Goal: Use online tool/utility: Utilize a website feature to perform a specific function

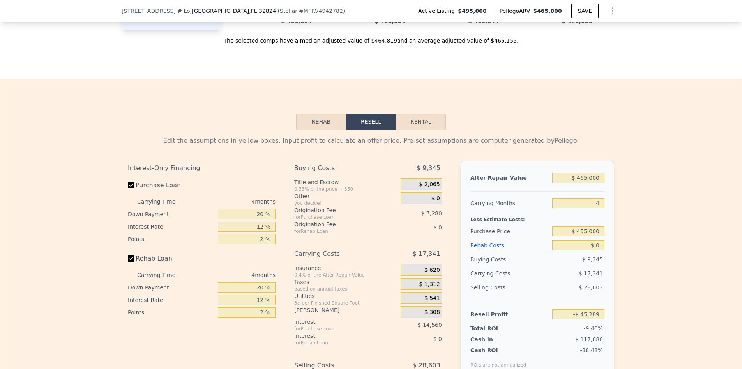
scroll to position [1109, 0]
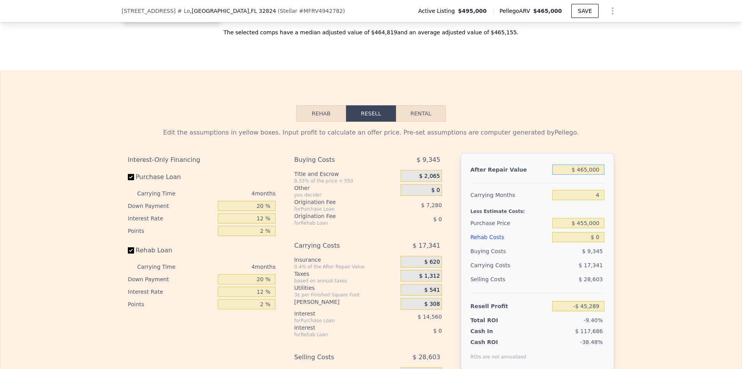
click at [574, 174] on input "$ 465,000" at bounding box center [579, 170] width 52 height 10
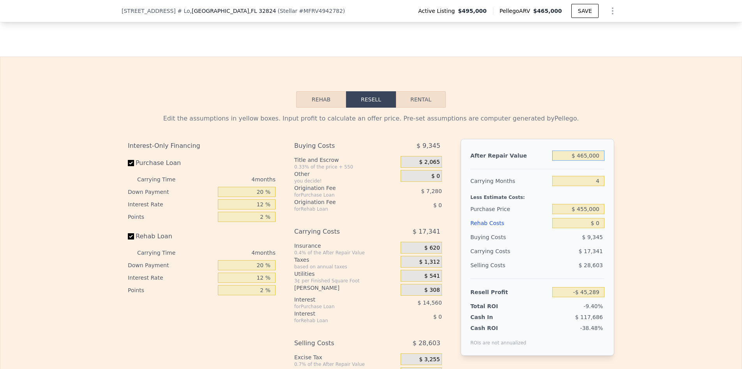
scroll to position [1125, 0]
type input "$ 4"
type input "-$ 481,612"
type input "$ 450"
type input "-$ 481,573"
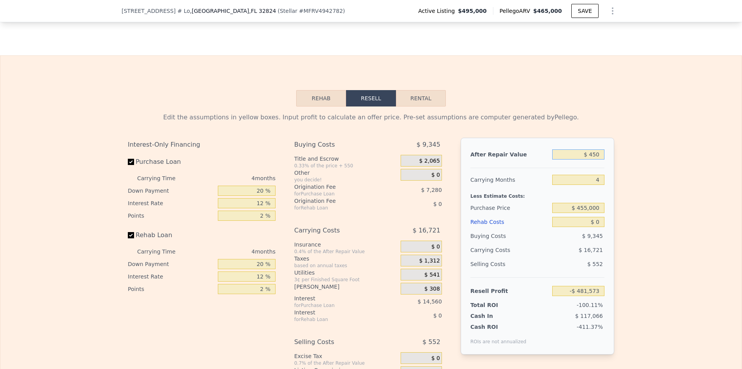
type input "$ 4,500"
type input "-$ 477,395"
type input "$ 45,000"
type input "-$ 439,391"
type input "$ 450,000"
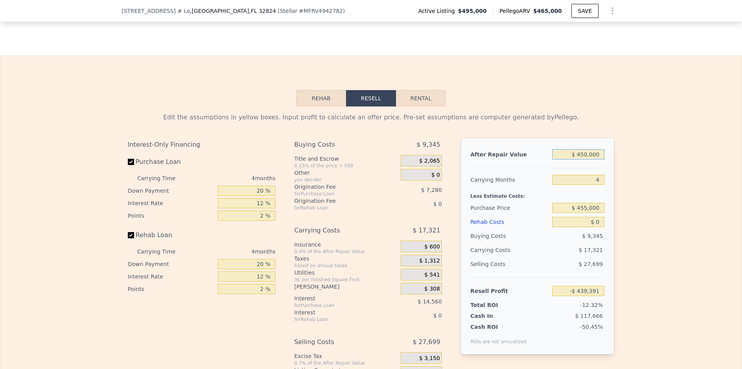
type input "-$ 59,365"
click at [583, 210] on input "$ 455,000" at bounding box center [579, 208] width 52 height 10
type input "$ 300,000"
type input "$ 103,591"
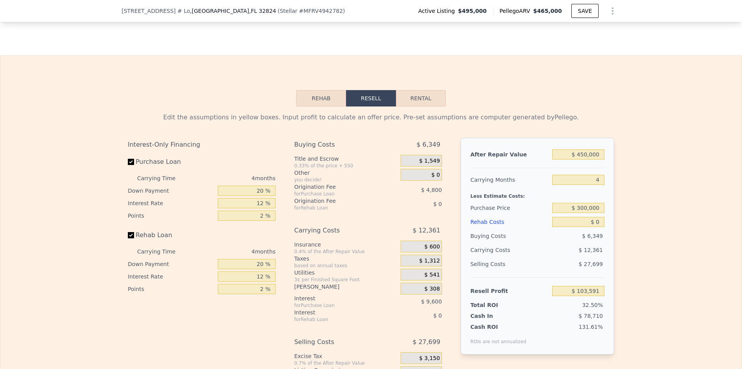
drag, startPoint x: 544, startPoint y: 243, endPoint x: 589, endPoint y: 232, distance: 46.5
click at [544, 243] on div "Buying Costs" at bounding box center [510, 236] width 79 height 14
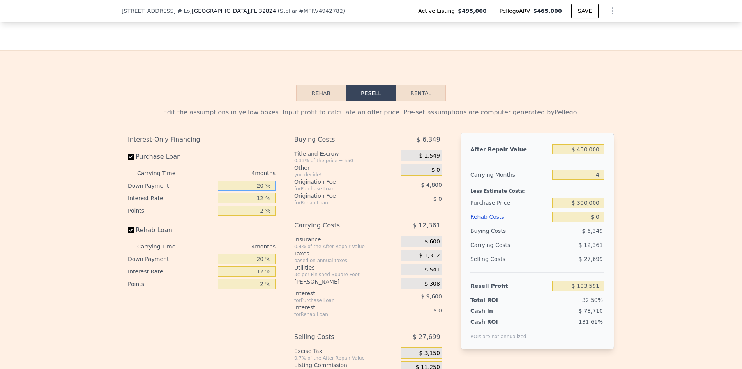
click at [259, 189] on input "20 %" at bounding box center [247, 186] width 58 height 10
type input "1 %"
type input "$ 100,171"
type input "15 %"
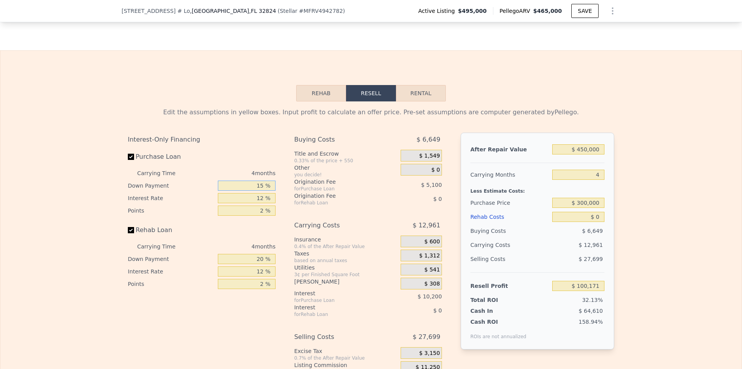
type input "$ 102,691"
type input "15 %"
click at [255, 262] on input "20 %" at bounding box center [247, 259] width 58 height 10
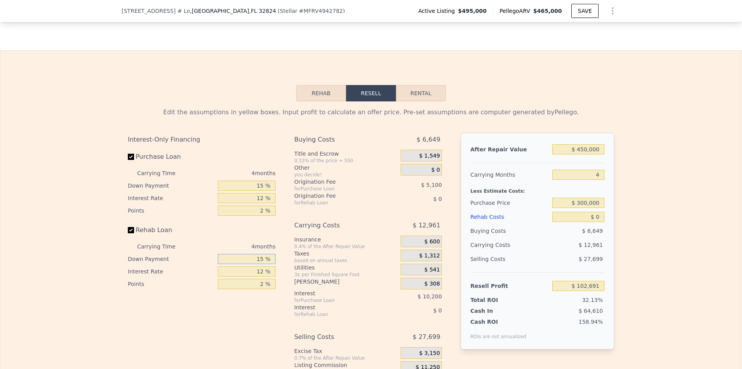
type input "15 %"
click at [308, 232] on div "Carrying Costs" at bounding box center [337, 225] width 87 height 14
click at [258, 196] on input "12 %" at bounding box center [247, 198] width 58 height 10
type input "1 %"
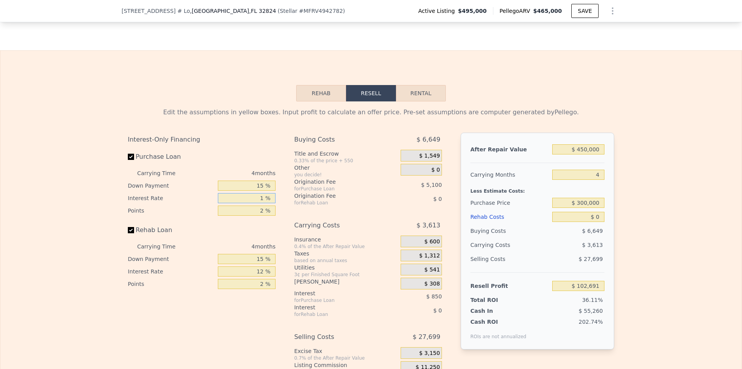
type input "$ 112,039"
type input "11 %"
type input "$ 103,539"
type input "11 %"
click at [253, 271] on input "12 %" at bounding box center [247, 271] width 58 height 10
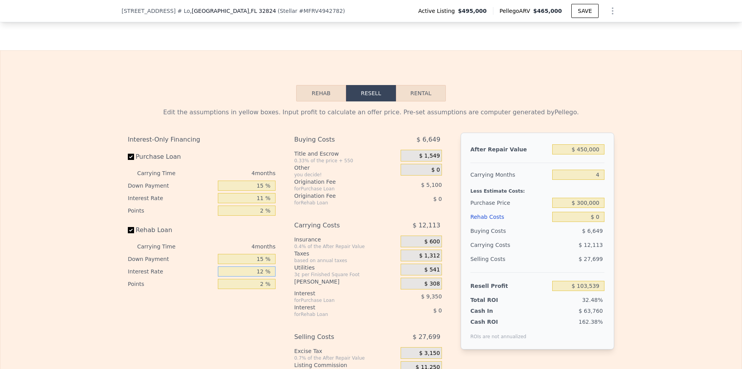
click at [253, 271] on input "12 %" at bounding box center [247, 271] width 58 height 10
type input "11 %"
click at [352, 205] on div "for Rehab Loan" at bounding box center [337, 203] width 87 height 6
click at [431, 158] on span "$ 1,549" at bounding box center [429, 155] width 21 height 7
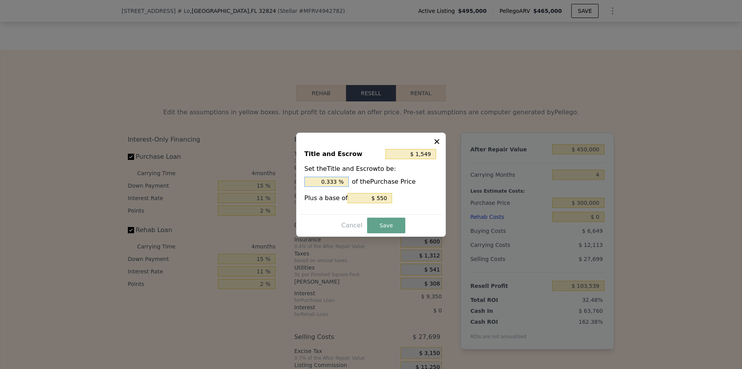
click at [317, 180] on input "0.333 %" at bounding box center [327, 182] width 44 height 10
type input "$ 6,550"
type input "2. %"
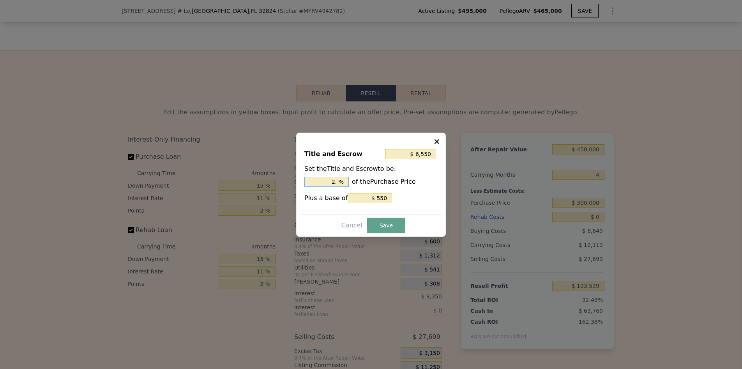
type input "$ 8,050"
type input "2.5 %"
click at [395, 225] on button "Save" at bounding box center [386, 226] width 38 height 16
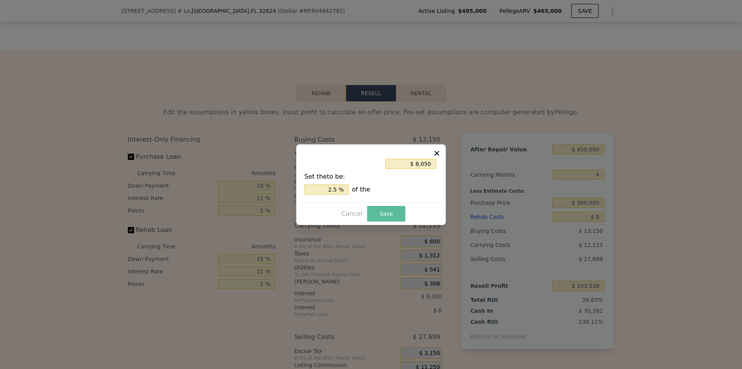
type input "$ 97,038"
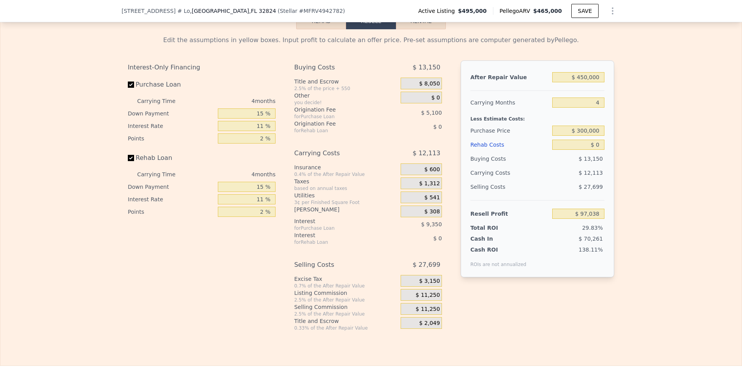
scroll to position [1095, 0]
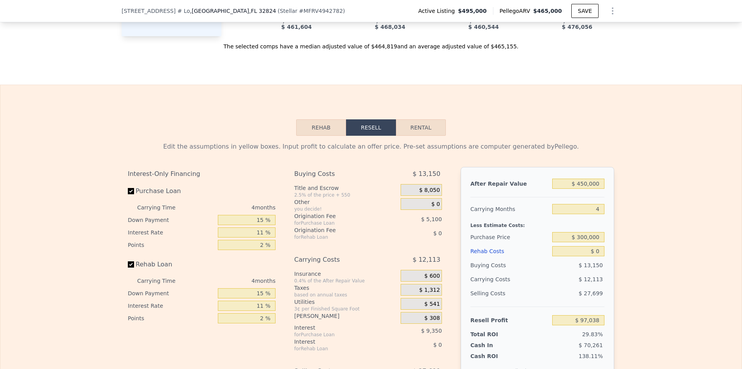
click at [413, 133] on button "Rental" at bounding box center [421, 127] width 50 height 16
select select "30"
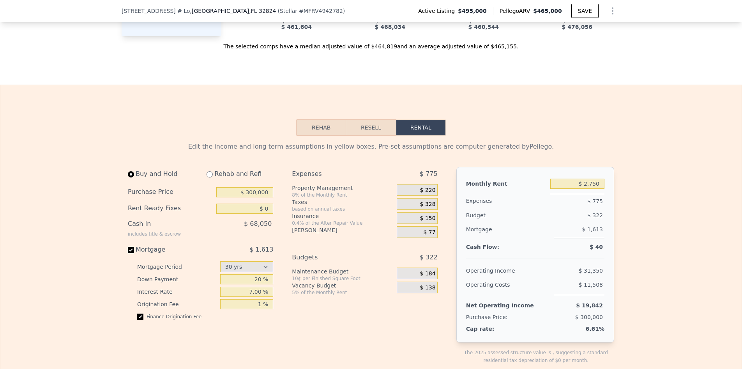
scroll to position [1127, 0]
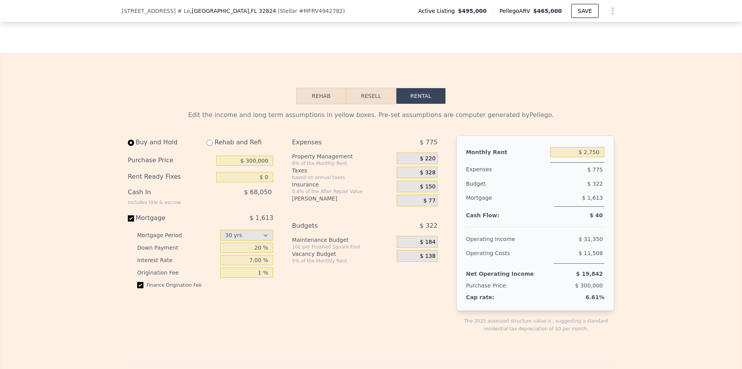
click at [209, 146] on input "radio" at bounding box center [210, 143] width 6 height 6
radio input "true"
select select "30"
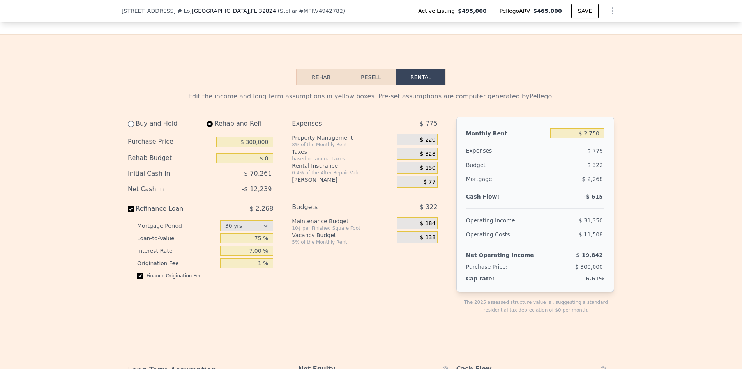
scroll to position [1149, 0]
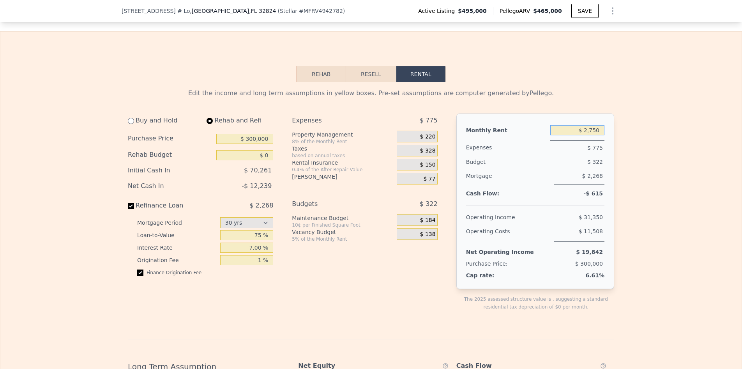
click at [579, 133] on input "$ 2,750" at bounding box center [578, 130] width 54 height 10
type input "$ 2,500"
click at [476, 184] on div "Mortgage" at bounding box center [508, 177] width 85 height 16
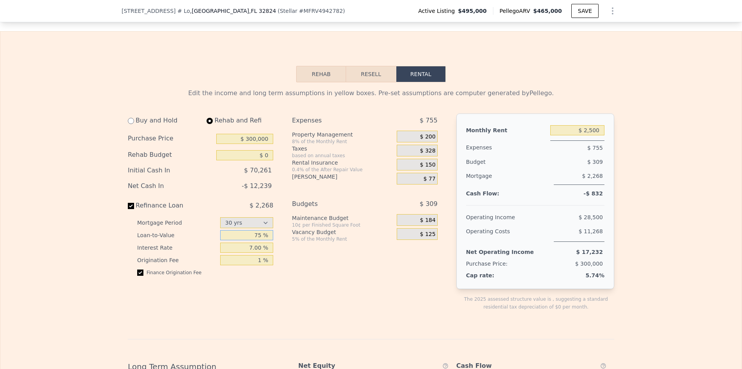
click at [256, 240] on input "75 %" at bounding box center [246, 235] width 53 height 10
click at [260, 239] on input "75 %" at bounding box center [246, 235] width 53 height 10
click at [426, 137] on span "$ 200" at bounding box center [428, 136] width 16 height 7
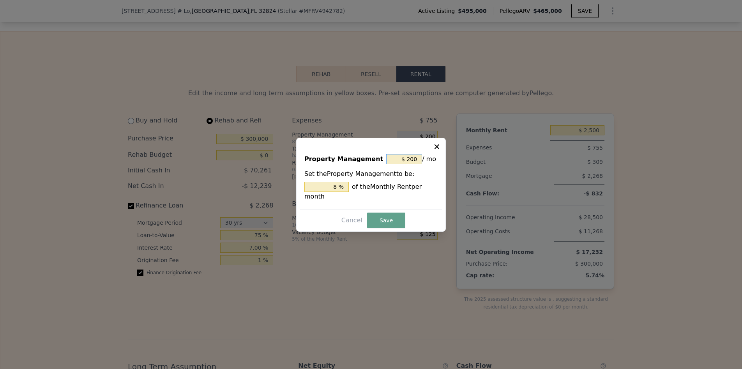
click at [400, 163] on input "$ 200" at bounding box center [404, 159] width 36 height 10
type input "$ 0"
type input "0 %"
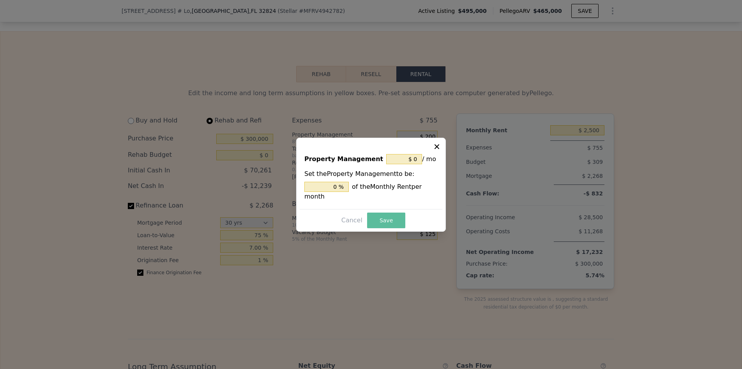
click at [381, 222] on button "Save" at bounding box center [386, 221] width 38 height 16
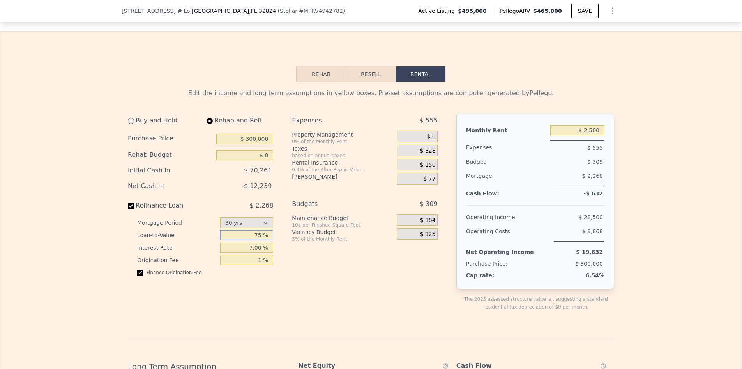
click at [261, 238] on input "75 %" at bounding box center [246, 235] width 53 height 10
type input "70 %"
click at [323, 204] on div "Budgets" at bounding box center [334, 204] width 85 height 14
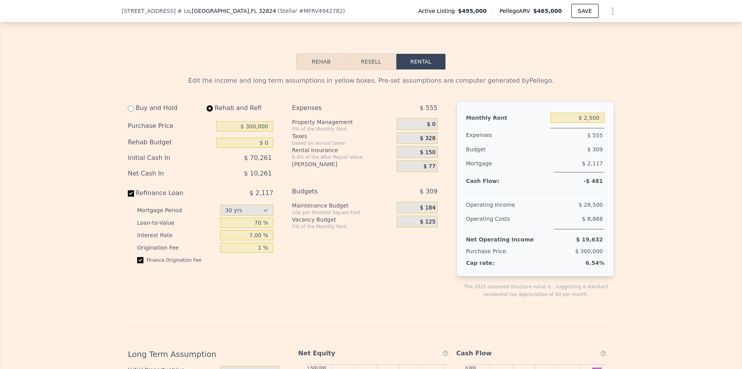
scroll to position [1163, 0]
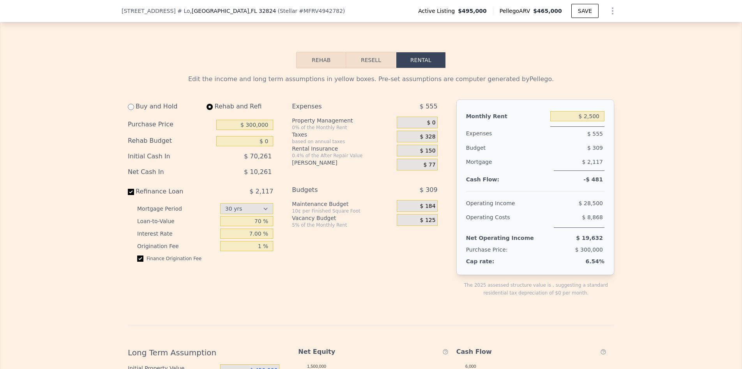
drag, startPoint x: 551, startPoint y: 66, endPoint x: 498, endPoint y: 114, distance: 72.6
click at [551, 66] on div "Rehab Resell Rental Edit the income and long term assumptions in yellow boxes. …" at bounding box center [371, 325] width 742 height 616
click at [311, 61] on button "Rehab" at bounding box center [321, 60] width 50 height 16
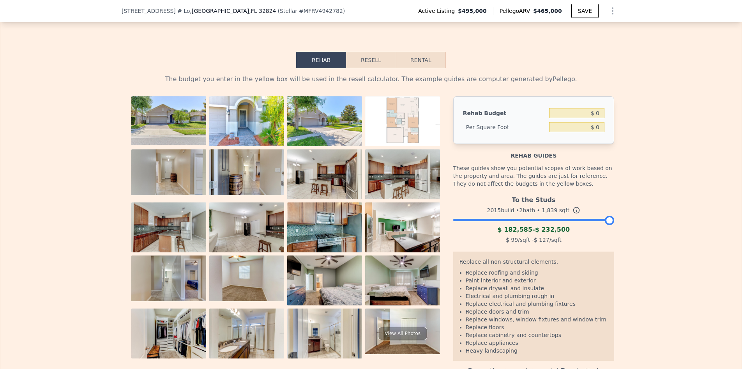
click at [373, 67] on button "Resell" at bounding box center [371, 60] width 50 height 16
